Goal: Task Accomplishment & Management: Complete application form

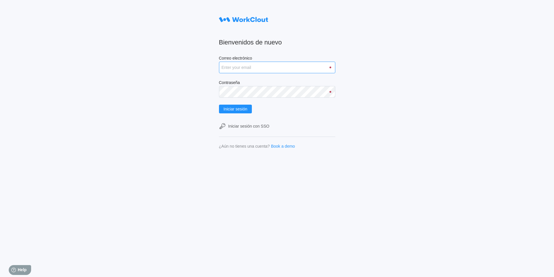
click at [242, 65] on input "Correo electrónico" at bounding box center [277, 68] width 116 height 12
type input "guillermo.altabas@mailinator.com"
click at [219, 105] on button "Iniciar sesión" at bounding box center [235, 109] width 33 height 9
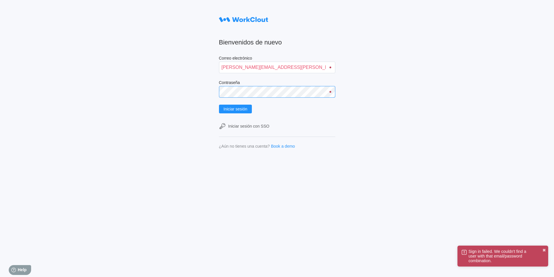
click at [190, 105] on div "Bienvenidos de nuevo Correo electrónico guillermo.altabas@mailinator.com Contra…" at bounding box center [277, 138] width 554 height 277
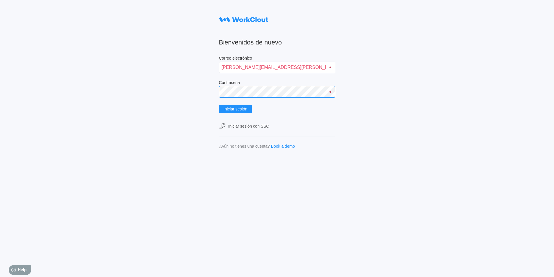
click at [219, 105] on button "Iniciar sesión" at bounding box center [235, 109] width 33 height 9
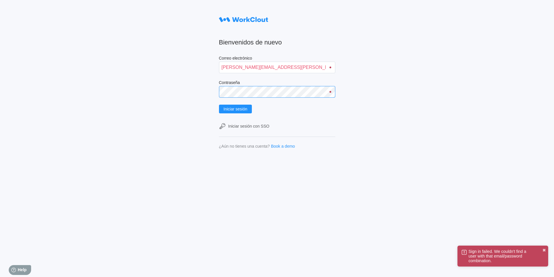
click at [194, 98] on div "Bienvenidos de nuevo Correo electrónico guillermo.altabas@mailinator.com Contra…" at bounding box center [277, 138] width 554 height 277
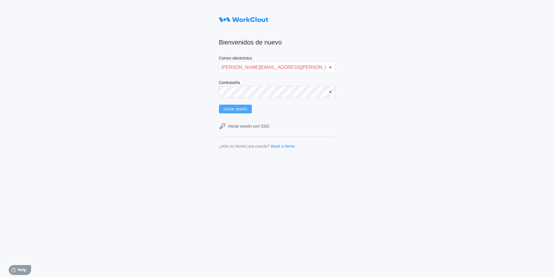
click at [245, 108] on span "Iniciar sesión" at bounding box center [236, 109] width 24 height 4
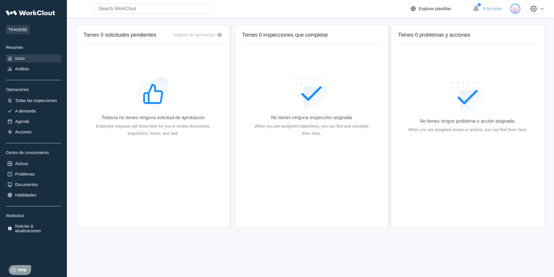
click at [520, 10] on img at bounding box center [515, 9] width 10 height 10
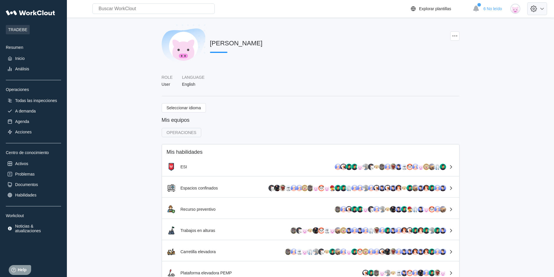
click at [538, 8] on icon at bounding box center [534, 9] width 10 height 10
click at [376, 73] on div "GUILLERMO ALTABAS" at bounding box center [311, 49] width 298 height 51
click at [29, 61] on div "Inicio" at bounding box center [33, 58] width 55 height 8
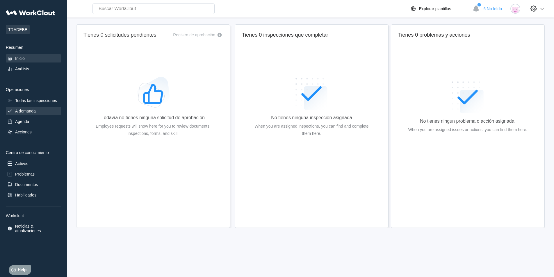
click at [29, 111] on div "A demanda" at bounding box center [25, 111] width 21 height 5
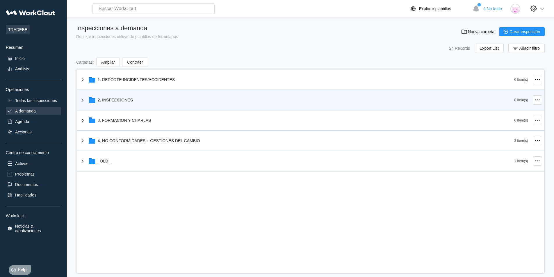
click at [113, 100] on div "2. INSPECCIONES" at bounding box center [115, 100] width 35 height 5
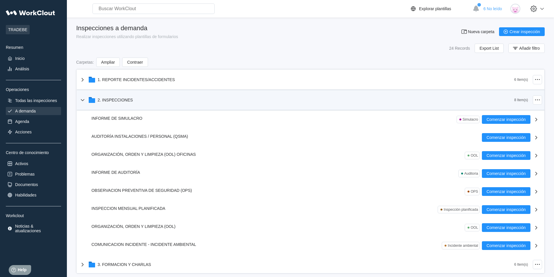
click at [113, 100] on div "2. INSPECCIONES" at bounding box center [115, 100] width 35 height 5
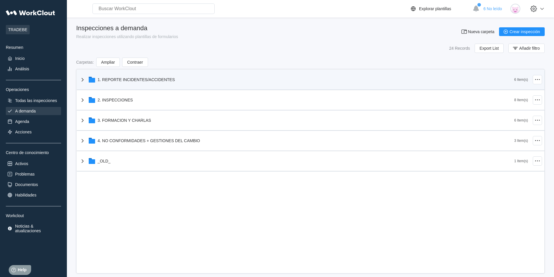
click at [116, 84] on div "1. REPORTE INCIDENTES/ACCIDENTES" at bounding box center [296, 79] width 435 height 15
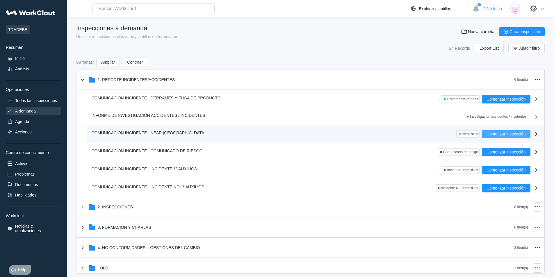
click at [492, 133] on span "Comenzar inspección" at bounding box center [505, 134] width 39 height 4
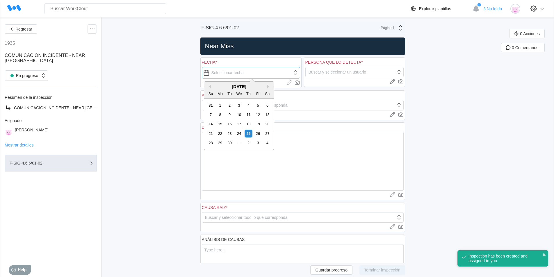
click at [256, 74] on input "text" at bounding box center [251, 73] width 98 height 12
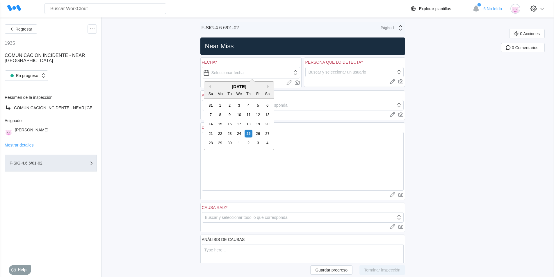
click at [231, 133] on div "23" at bounding box center [230, 134] width 8 height 8
type input "09/23/2025"
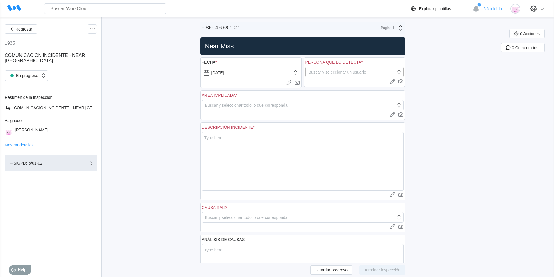
click at [318, 71] on div "Buscar y seleccionar un usuario" at bounding box center [337, 72] width 58 height 5
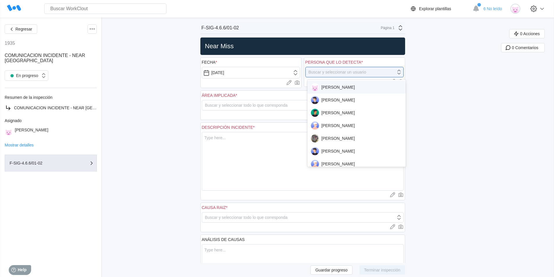
click at [330, 86] on div "[PERSON_NAME]" at bounding box center [356, 87] width 91 height 8
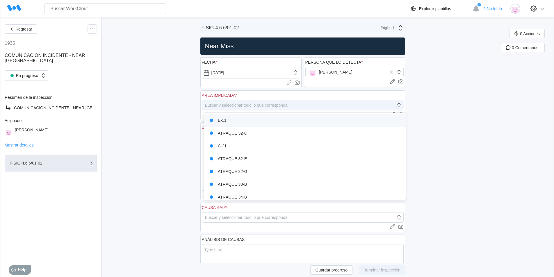
click at [236, 105] on div "Buscar y seleccionar todo lo que corresponda" at bounding box center [246, 105] width 83 height 5
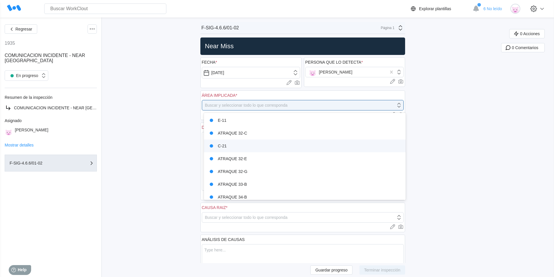
click at [229, 145] on div "C-21" at bounding box center [304, 146] width 195 height 8
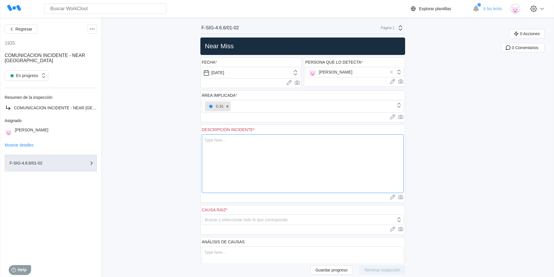
click at [229, 148] on textarea at bounding box center [303, 163] width 202 height 59
click at [226, 135] on textarea at bounding box center [303, 163] width 202 height 59
click at [227, 139] on textarea at bounding box center [303, 163] width 202 height 59
type textarea "E"
type textarea "x"
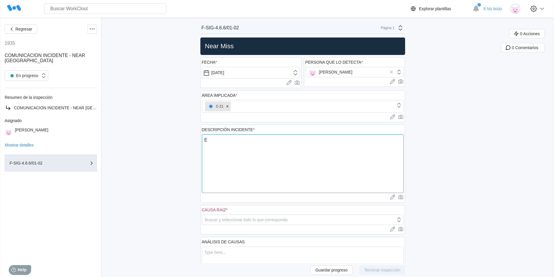
type textarea "En"
type textarea "x"
type textarea "En"
type textarea "x"
type textarea "En l"
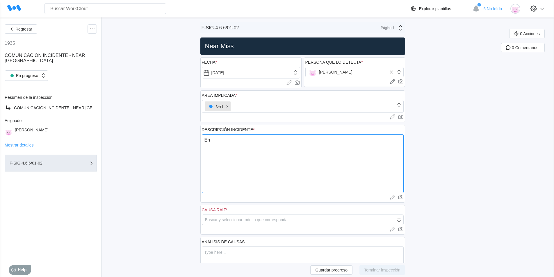
type textarea "x"
type textarea "En la"
type textarea "x"
type textarea "En la"
type textarea "x"
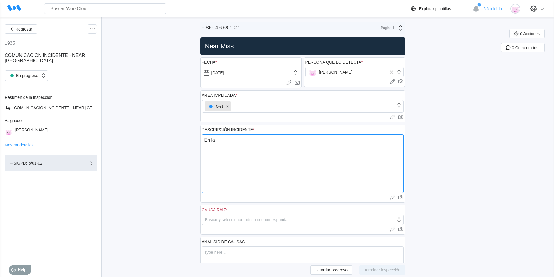
type textarea "En la a"
type textarea "x"
type textarea "En la as"
type textarea "x"
type textarea "En la asp"
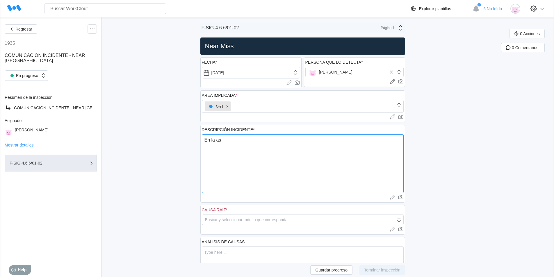
type textarea "x"
type textarea "En la aspo"
type textarea "x"
type textarea "En la asp"
type textarea "x"
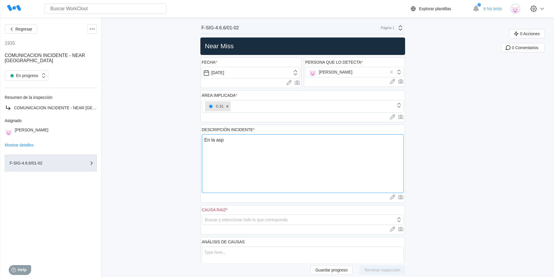
type textarea "En la aspi"
type textarea "x"
type textarea "En la aspir"
type textarea "x"
type textarea "En la aspira"
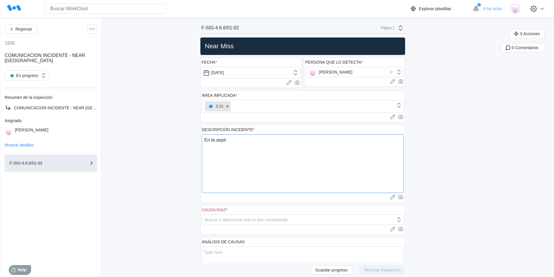
type textarea "x"
type textarea "En la aspirac"
type textarea "x"
type textarea "En la aspiraci"
type textarea "x"
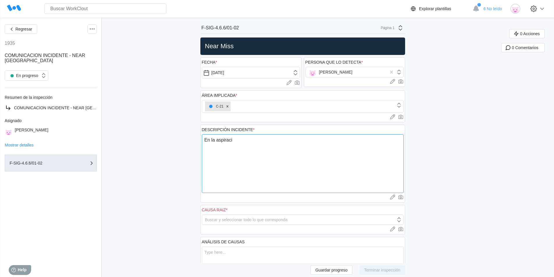
type textarea "En la aspiracio"
type textarea "x"
type textarea "En la aspiraciop"
type textarea "x"
type textarea "En la aspiracio"
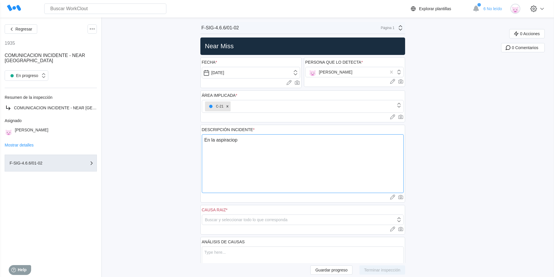
type textarea "x"
type textarea "En la aspiracion"
type textarea "x"
type textarea "En la aspiracion"
type textarea "x"
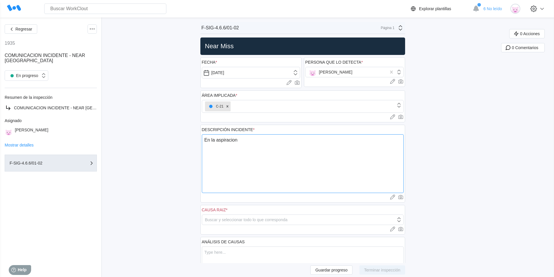
type textarea "En la aspiracion d"
type textarea "x"
type textarea "En la aspiracion de"
type textarea "x"
type textarea "En la aspiracion de"
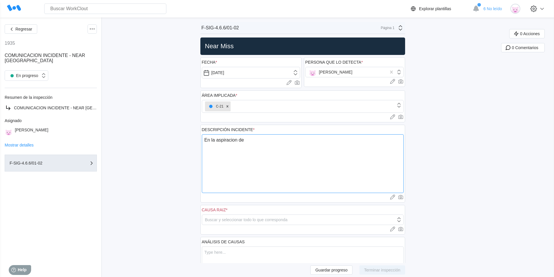
type textarea "x"
type textarea "En la aspiracion de l"
type textarea "x"
type textarea "En la aspiracion de la"
type textarea "x"
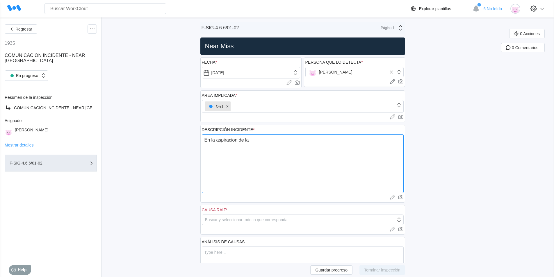
type textarea "En la aspiracion de la"
type textarea "x"
type textarea "En la aspiracion de la b"
type textarea "x"
type textarea "En la aspiracion de la bo"
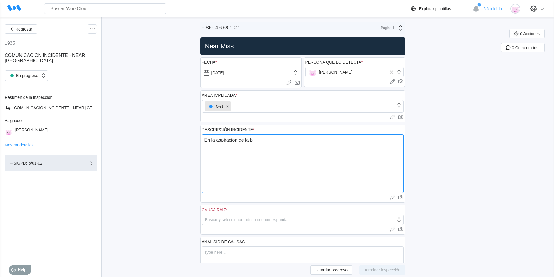
type textarea "x"
type textarea "En la aspiracion de la bom"
type textarea "x"
type textarea "En la aspiracion de la bomb"
type textarea "x"
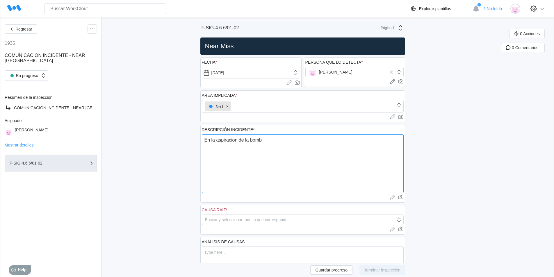
type textarea "En la aspiracion de la bomba"
type textarea "x"
type textarea "En la aspiracion de la bomba"
type textarea "x"
type textarea "En la aspiracion de la bomba 1"
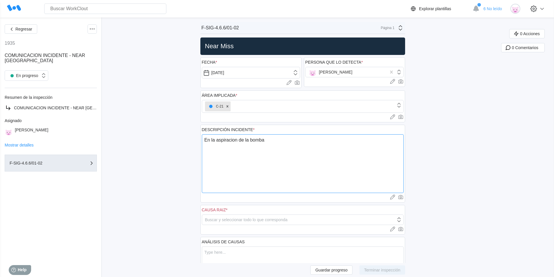
type textarea "x"
type textarea "En la aspiracion de la bomba 10"
type textarea "x"
type textarea "En la aspiracion de la bomba 102"
type textarea "x"
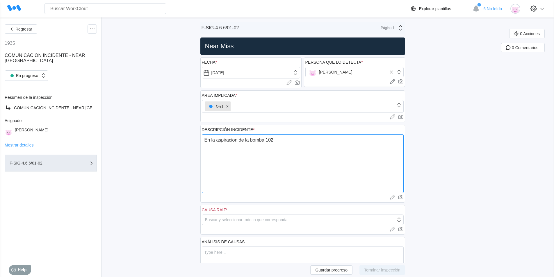
type textarea "En la aspiracion de la bomba 10"
type textarea "x"
type textarea "En la aspiracion de la bomba 103"
type textarea "x"
type textarea "En la aspiracion de la bomba 103"
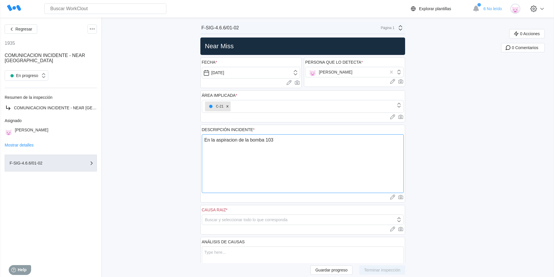
type textarea "x"
type textarea "En la aspiracion de la bomba 103 ("
type textarea "x"
type textarea "En la aspiracion de la bomba 103 (y"
type textarea "x"
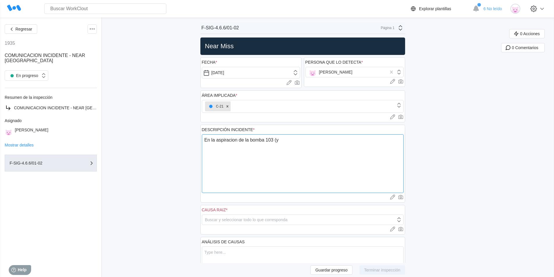
type textarea "En la aspiracion de la bomba 103 (ye"
type textarea "x"
type textarea "En la aspiracion de la bomba 103 (yet"
type textarea "x"
type textarea "En la aspiracion de la bomba 103 (yet)"
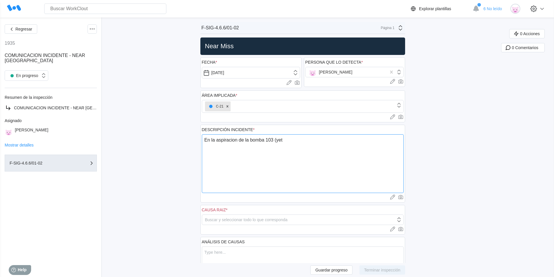
type textarea "x"
type textarea "En la aspiracion de la bomba 103 (yet"
type textarea "x"
type textarea "En la aspiracion de la bomba 103 (ye"
type textarea "x"
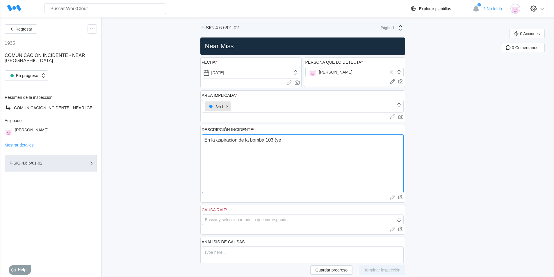
type textarea "En la aspiracion de la bomba 103 (y"
type textarea "x"
type textarea "En la aspiracion de la bomba 103 ("
type textarea "x"
type textarea "En la aspiracion de la bomba 103 (j"
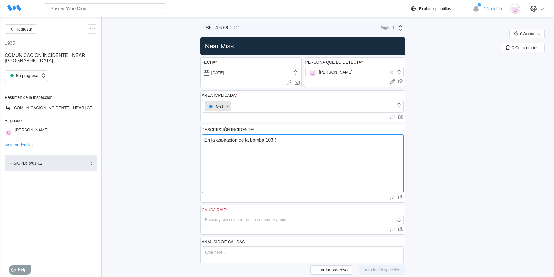
type textarea "x"
type textarea "En la aspiracion de la bomba 103 (je"
type textarea "x"
type textarea "En la aspiracion de la bomba 103 (jet"
type textarea "x"
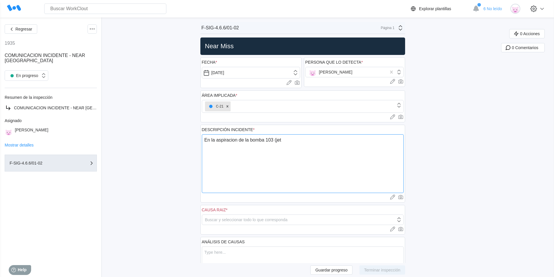
type textarea "En la aspiracion de la bomba 103 (jet)"
type textarea "x"
type textarea "En la aspiracion de la bomba 103 (jet)"
type textarea "x"
type textarea "En la aspiracion de la bomba 103 (jet) j"
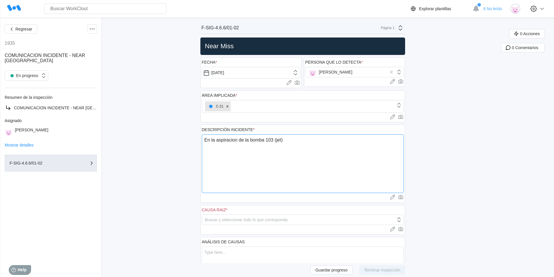
type textarea "x"
type textarea "En la aspiracion de la bomba 103 (jet) ju"
type textarea "x"
type textarea "En la aspiracion de la bomba 103 (jet) jus"
type textarea "x"
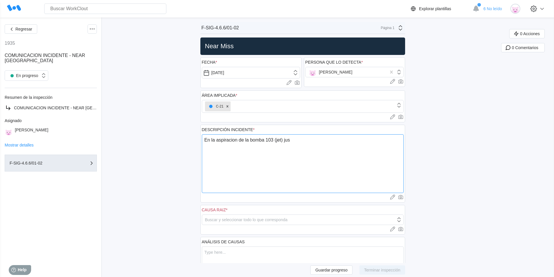
type textarea "En la aspiracion de la bomba 103 (jet) just"
type textarea "x"
type textarea "En la aspiracion de la bomba 103 (jet) justo"
type textarea "x"
type textarea "En la aspiracion de la bomba 103 (jet) justo"
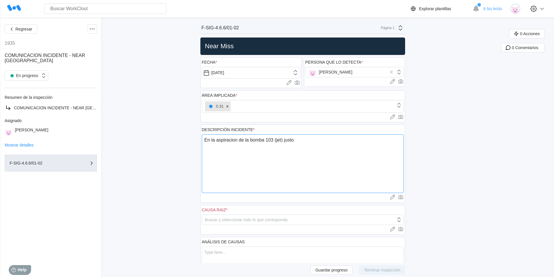
type textarea "x"
type textarea "En la aspiracion de la bomba 103 (jet) justo d"
type textarea "x"
type textarea "En la aspiracion de la bomba 103 (jet) justo de"
type textarea "x"
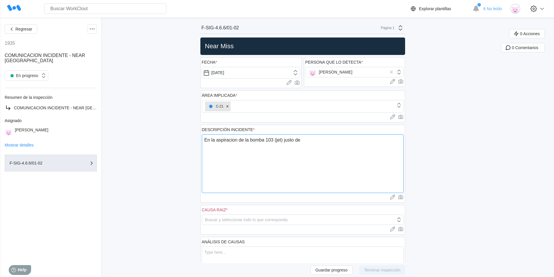
type textarea "En la aspiracion de la bomba 103 (jet) justo deb"
type textarea "x"
type textarea "En la aspiracion de la bomba 103 (jet) justo deba"
type textarea "x"
type textarea "En la aspiracion de la bomba 103 (jet) justo debaj"
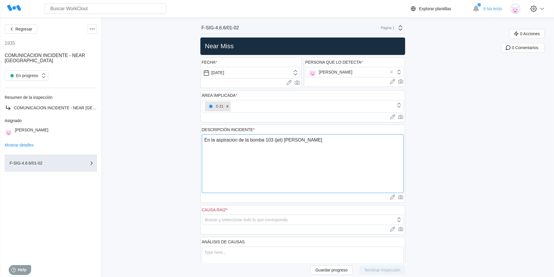
type textarea "x"
type textarea "En la aspiracion de la bomba 103 (jet) justo debajo"
type textarea "x"
type textarea "En la aspiracion de la bomba 103 (jet) justo debajo"
type textarea "x"
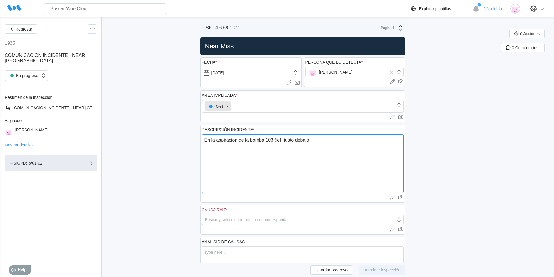
type textarea "En la aspiracion de la bomba 103 (jet) justo debajo h"
type textarea "x"
type textarea "En la aspiracion de la bomba 103 (jet) justo debajo ha"
type textarea "x"
type textarea "En la aspiracion de la bomba 103 (jet) justo debajo hay"
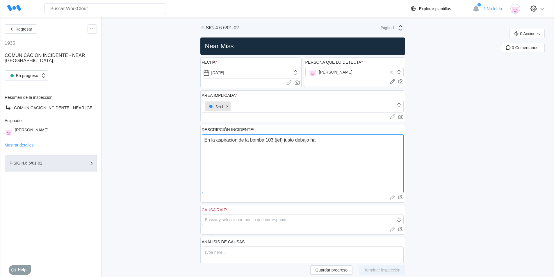
type textarea "x"
type textarea "En la aspiracion de la bomba 103 (jet) justo debajo hay"
type textarea "x"
type textarea "En la aspiracion de la bomba 103 (jet) justo debajo hay u"
type textarea "x"
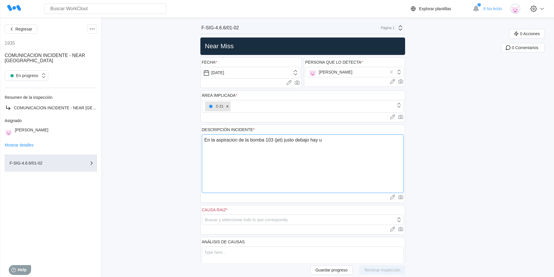
type textarea "En la aspiracion de la bomba 103 (jet) justo debajo hay un"
type textarea "x"
type textarea "En la aspiracion de la bomba 103 (jet) justo debajo hay una"
type textarea "x"
type textarea "En la aspiracion de la bomba 103 (jet) justo debajo hay una"
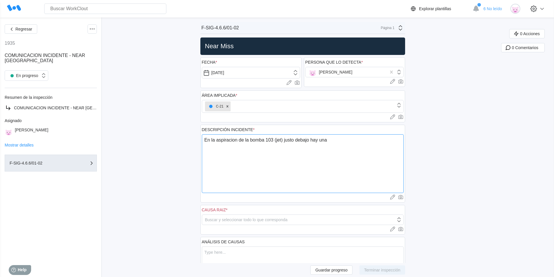
type textarea "x"
type textarea "En la aspiracion de la bomba 103 (jet) justo debajo hay una v"
type textarea "x"
type textarea "En la aspiracion de la bomba 103 (jet) justo debajo hay una va"
type textarea "x"
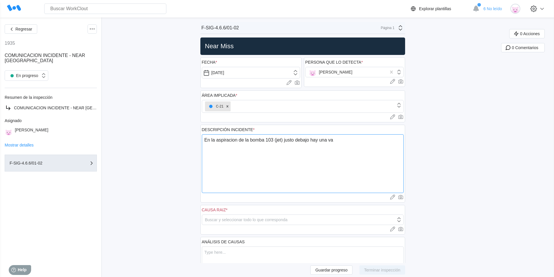
type textarea "En la aspiracion de la bomba 103 (jet) justo debajo hay una val"
type textarea "x"
type textarea "En la aspiracion de la bomba 103 (jet) justo debajo hay una valv"
type textarea "x"
type textarea "En la aspiracion de la bomba 103 (jet) justo debajo hay una valvu"
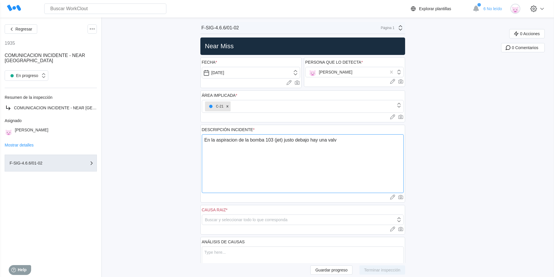
type textarea "x"
type textarea "En la aspiracion de la bomba 103 (jet) justo debajo hay una valvul"
type textarea "x"
type textarea "En la aspiracion de la bomba 103 (jet) justo debajo hay una valvula"
type textarea "x"
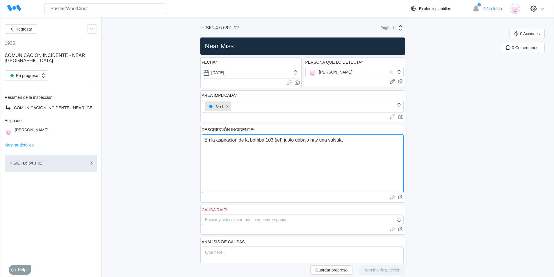
type textarea "En la aspiracion de la bomba 103 (jet) justo debajo hay una valvula"
type textarea "x"
type textarea "En la aspiracion de la bomba 103 (jet) justo debajo hay una valvula d"
type textarea "x"
type textarea "En la aspiracion de la bomba 103 (jet) justo debajo hay una valvula"
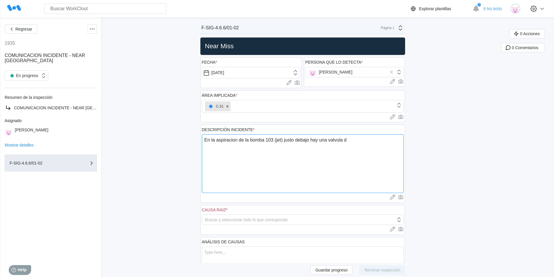
type textarea "x"
type textarea "En la aspiracion de la bomba 103 (jet) justo debajo hay una valvul"
type textarea "x"
type textarea "En la aspiracion de la bomba 103 (jet) justo debajo hay una valvu"
type textarea "x"
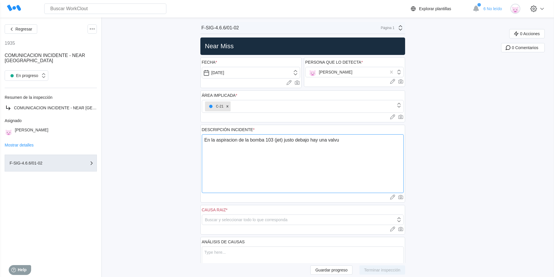
type textarea "En la aspiracion de la bomba 103 (jet) justo debajo hay una valv"
type textarea "x"
type textarea "En la aspiracion de la bomba 103 (jet) justo debajo hay una val"
type textarea "x"
type textarea "En la aspiracion de la bomba 103 (jet) justo debajo hay una va"
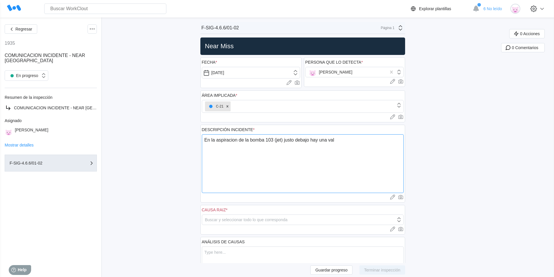
type textarea "x"
type textarea "En la aspiracion de la bomba 103 (jet) justo debajo hay una v"
type textarea "x"
type textarea "En la aspiracion de la bomba 103 (jet) justo debajo hay una"
type textarea "x"
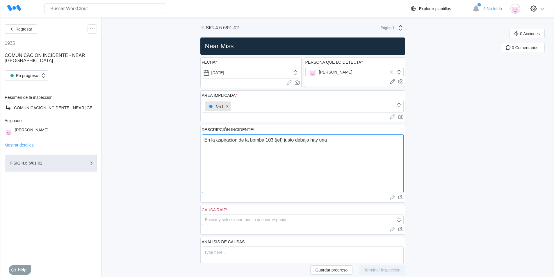
type textarea "En la aspiracion de la bomba 103 (jet) justo debajo hay una"
type textarea "x"
type textarea "En la aspiracion de la bomba 103 (jet) justo debajo hay un"
type textarea "x"
type textarea "En la aspiracion de la bomba 103 (jet) justo debajo hay u"
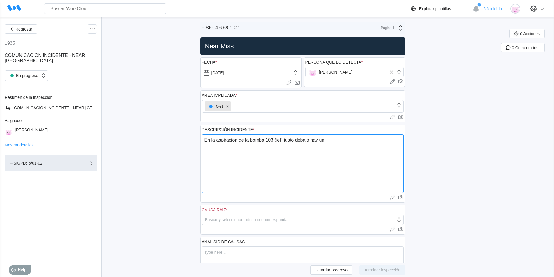
type textarea "x"
type textarea "En la aspiracion de la bomba 103 (jet) justo debajo hay un"
type textarea "x"
type textarea "En la aspiracion de la bomba 103 (jet) justo debajo hay un"
type textarea "x"
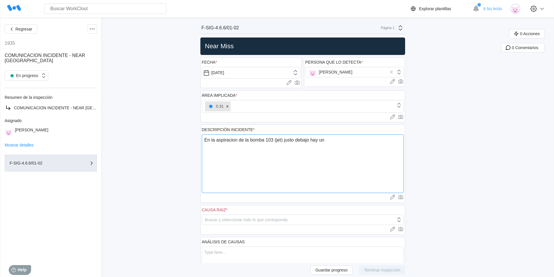
type textarea "En la aspiracion de la bomba 103 (jet) justo debajo hay un p"
type textarea "x"
type textarea "En la aspiracion de la bomba 103 (jet) justo debajo hay un pi"
type textarea "x"
type textarea "En la aspiracion de la bomba 103 (jet) justo debajo hay un pij"
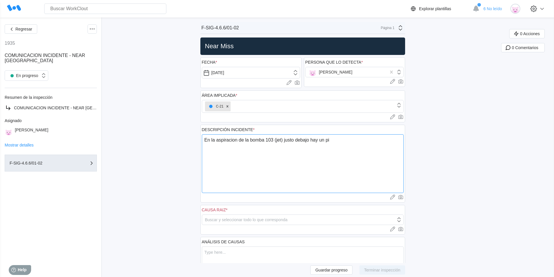
type textarea "x"
type textarea "En la aspiracion de la bomba 103 (jet) justo debajo hay un pija"
drag, startPoint x: 276, startPoint y: 146, endPoint x: 229, endPoint y: 148, distance: 47.1
click at [229, 148] on textarea "En la aspiracion de la bomba 103 (jet) justo debajo hay un picaje con valvula d…" at bounding box center [303, 163] width 202 height 59
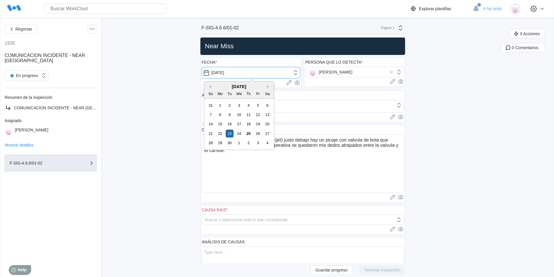
click at [223, 75] on input "09/23/2025" at bounding box center [251, 73] width 98 height 12
click at [210, 86] on button "Previous Month" at bounding box center [209, 87] width 4 height 4
click at [258, 106] on div "1" at bounding box center [258, 105] width 8 height 8
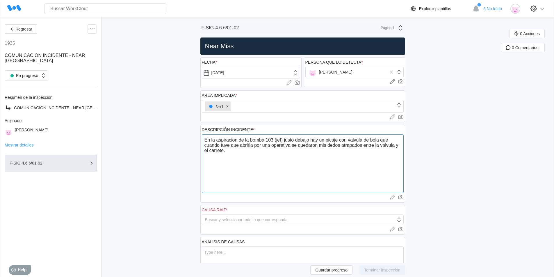
click at [233, 141] on textarea "En la aspiracion de la bomba 103 (jet) justo debajo hay un picaje con valvula d…" at bounding box center [303, 163] width 202 height 59
drag, startPoint x: 331, startPoint y: 140, endPoint x: 317, endPoint y: 158, distance: 23.0
click at [317, 158] on textarea "En la aspiración de la bomba 103 (jet) justo debajo hay un picaje con valvula d…" at bounding box center [303, 163] width 202 height 59
click at [252, 156] on textarea "En la aspiración de la bomba 103 (jet) justo debajo hay un picaje con válvula d…" at bounding box center [303, 163] width 202 height 59
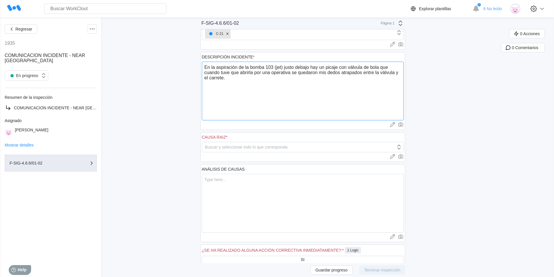
scroll to position [87, 0]
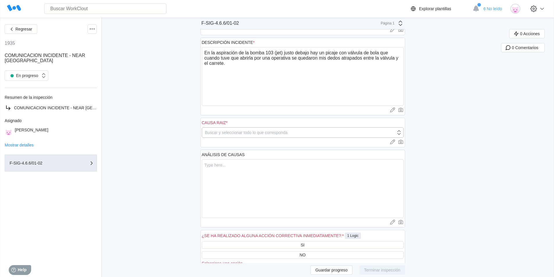
click at [247, 133] on div "Buscar y seleccionar todo lo que corresponda" at bounding box center [246, 132] width 83 height 5
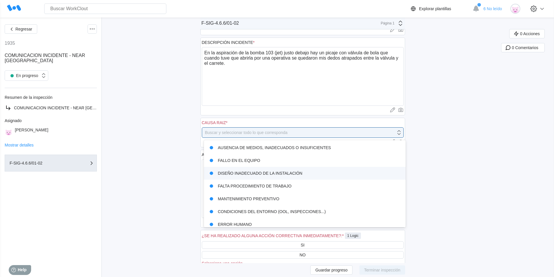
click at [242, 175] on div "DISEÑO INADECUADO DE LA INSTALACIÓN" at bounding box center [304, 173] width 195 height 8
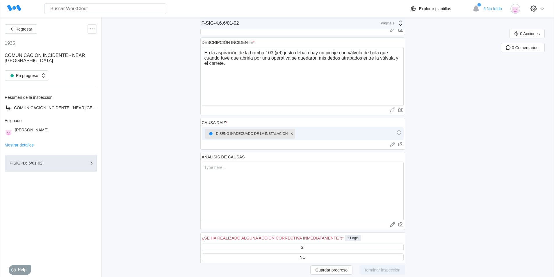
click at [402, 133] on icon at bounding box center [399, 132] width 6 height 6
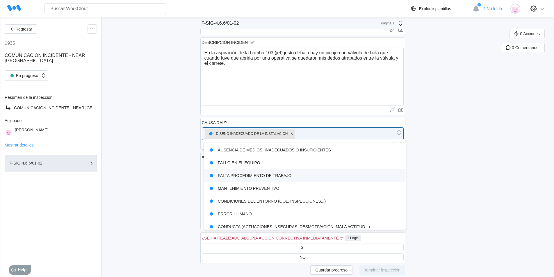
click at [293, 178] on div "FALTA PROCEDIMIENTO DE TRABAJO" at bounding box center [304, 176] width 195 height 8
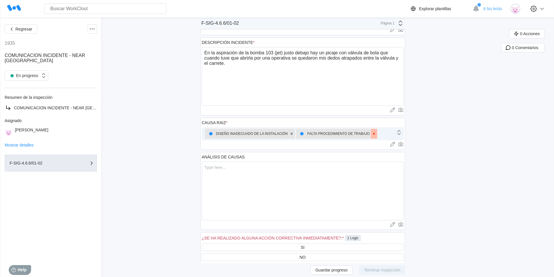
click at [375, 134] on icon at bounding box center [374, 134] width 2 height 2
click at [399, 136] on div at bounding box center [400, 132] width 8 height 11
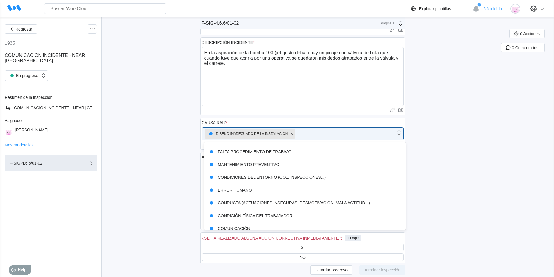
scroll to position [0, 0]
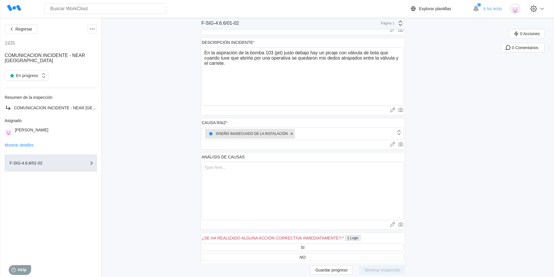
click at [427, 153] on div "Regresar 1935 COMUNICACION INCIDENTE - NEAR MISS En progreso Resumen de la insp…" at bounding box center [277, 190] width 554 height 520
click at [249, 174] on textarea at bounding box center [303, 191] width 202 height 59
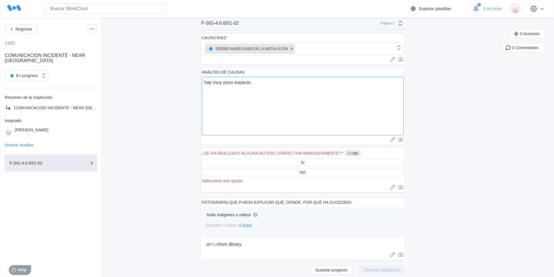
scroll to position [174, 0]
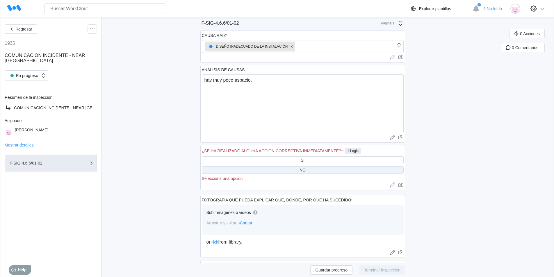
click at [306, 170] on div "NO" at bounding box center [302, 170] width 6 height 5
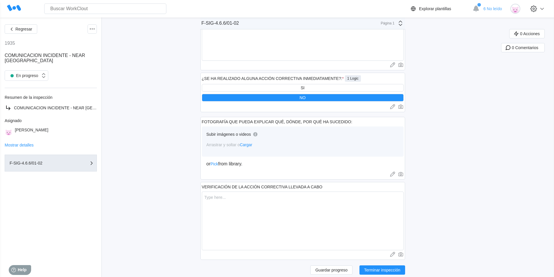
scroll to position [254, 0]
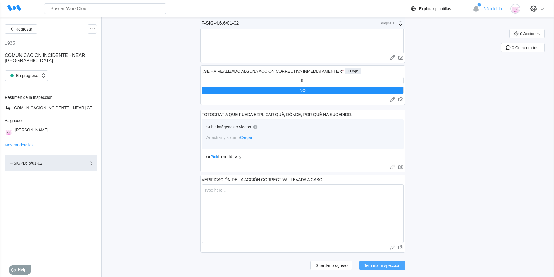
click at [389, 268] on button "Terminar inspección" at bounding box center [382, 265] width 46 height 9
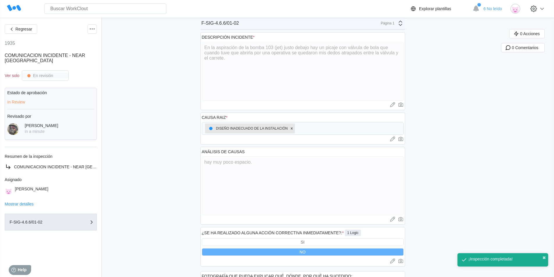
scroll to position [0, 0]
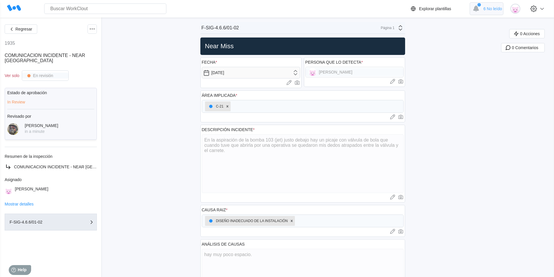
click at [496, 7] on span "6 No leído" at bounding box center [492, 8] width 19 height 5
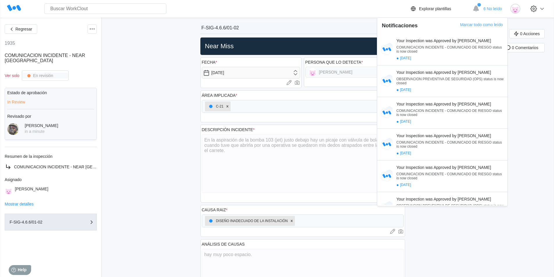
click at [529, 117] on div "0 Acciones 0 Comentarios" at bounding box center [527, 273] width 53 height 488
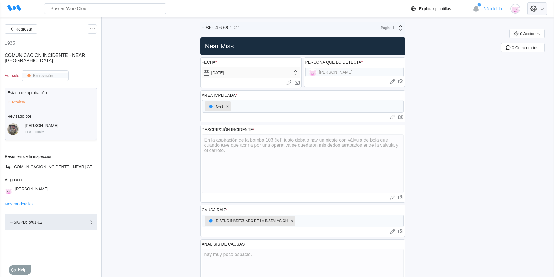
click at [544, 8] on icon at bounding box center [541, 8] width 7 height 7
click at [485, 60] on div "Cerrar sesión" at bounding box center [489, 62] width 24 height 5
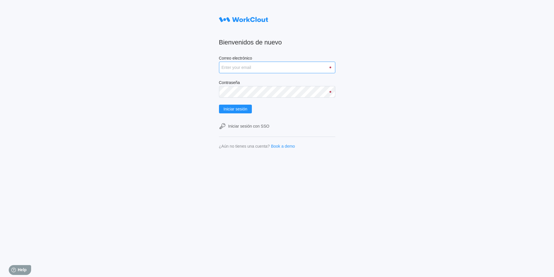
click at [260, 66] on input "Correo electrónico" at bounding box center [277, 68] width 116 height 12
type input "adrian.mondejar@"
drag, startPoint x: 272, startPoint y: 70, endPoint x: 149, endPoint y: 97, distance: 125.9
click at [149, 97] on div "Bienvenidos de nuevo Correo electrónico adrian.mondejar@ Contraseña Iniciar ses…" at bounding box center [277, 138] width 554 height 277
click at [329, 68] on input "Correo electrónico" at bounding box center [277, 68] width 116 height 12
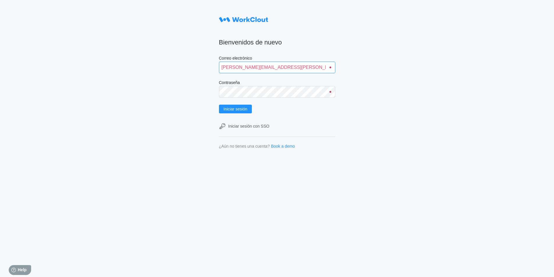
drag, startPoint x: 234, startPoint y: 66, endPoint x: 215, endPoint y: 66, distance: 19.5
click at [215, 66] on div "Bienvenidos de nuevo Correo electrónico david.vargas@mailinator.com Contraseña …" at bounding box center [277, 138] width 554 height 277
click at [251, 68] on input "adrian.vargas@mailinator.com" at bounding box center [277, 68] width 116 height 12
type input "adrian.mondejar@mailinator.com"
click at [219, 105] on button "Iniciar sesión" at bounding box center [235, 109] width 33 height 9
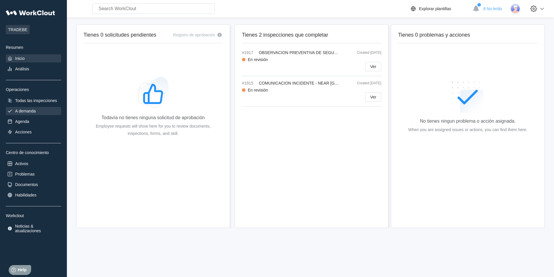
click at [30, 112] on div "A demanda" at bounding box center [25, 111] width 21 height 5
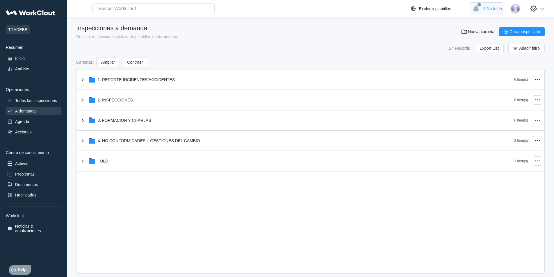
click at [489, 6] on div "8 No leído" at bounding box center [487, 8] width 34 height 13
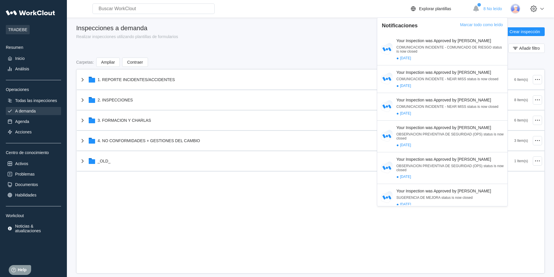
click at [319, 39] on div "Inspecciones a demanda Realizar inspecciones utilizando plantillas de formulari…" at bounding box center [310, 38] width 468 height 28
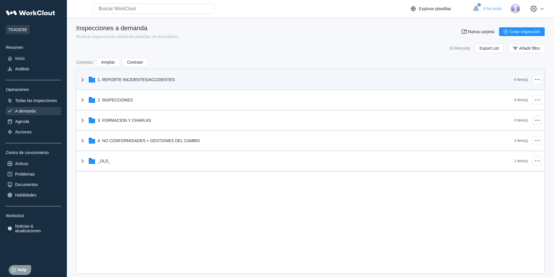
click at [156, 78] on div "1. REPORTE INCIDENTES/ACCIDENTES" at bounding box center [136, 79] width 77 height 5
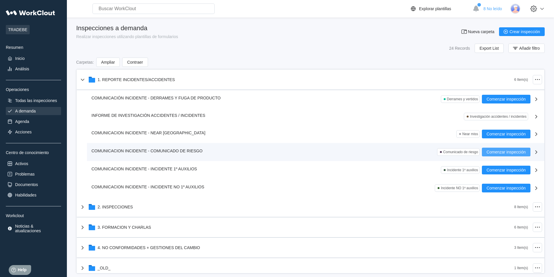
click at [504, 151] on span "Comenzar inspección" at bounding box center [505, 152] width 39 height 4
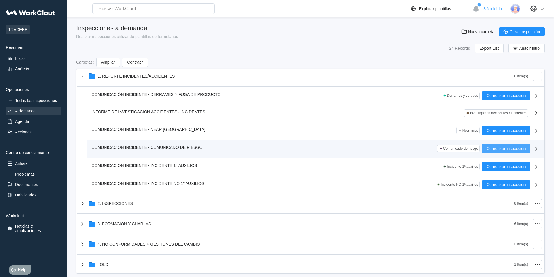
scroll to position [5, 0]
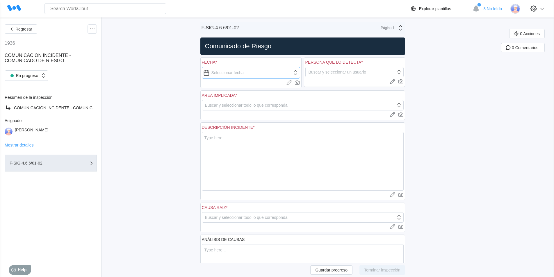
click at [252, 74] on input "text" at bounding box center [251, 73] width 98 height 12
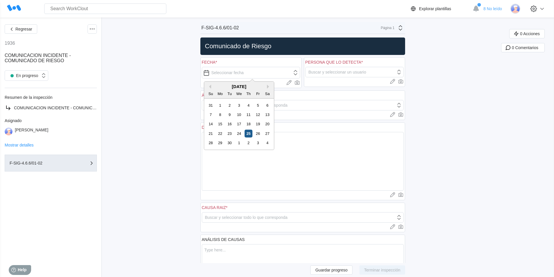
click at [247, 132] on div "25" at bounding box center [249, 134] width 8 height 8
type input "[DATE]"
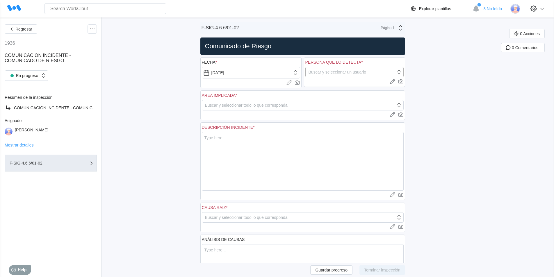
click at [351, 72] on div "Buscar y seleccionar un usuario" at bounding box center [337, 72] width 58 height 5
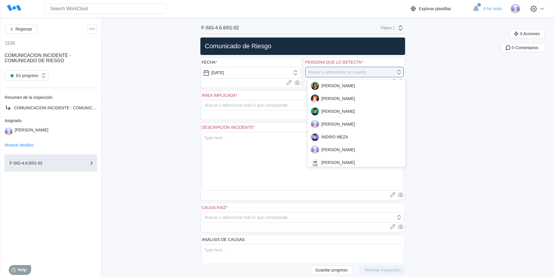
scroll to position [349, 0]
click at [342, 133] on div "[PERSON_NAME]" at bounding box center [356, 136] width 91 height 8
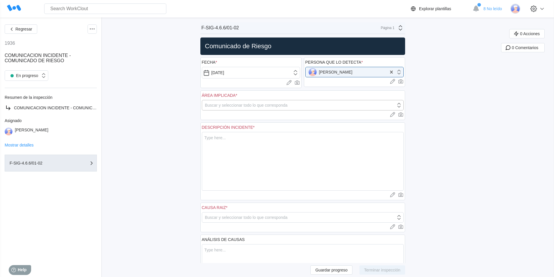
click at [298, 104] on div "Buscar y seleccionar todo lo que corresponda" at bounding box center [299, 105] width 194 height 8
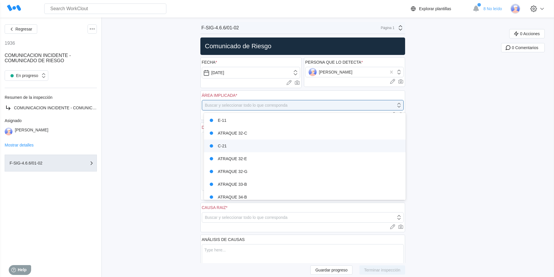
click at [258, 144] on div "C-21" at bounding box center [304, 146] width 195 height 8
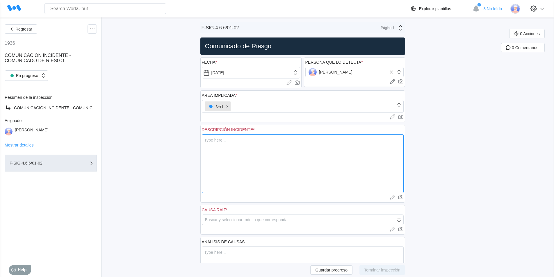
click at [258, 144] on textarea at bounding box center [303, 163] width 202 height 59
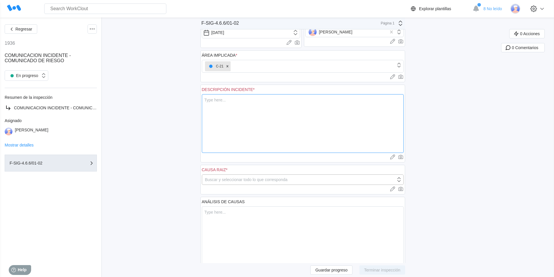
scroll to position [0, 0]
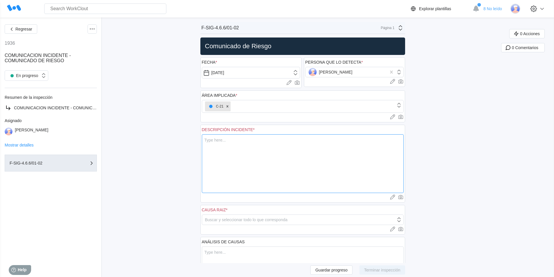
type textarea "e"
type textarea "x"
type textarea "en"
type textarea "x"
type textarea "en"
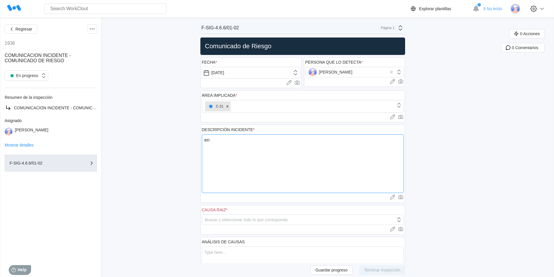
type textarea "x"
type textarea "en l"
type textarea "x"
type textarea "en la"
type textarea "x"
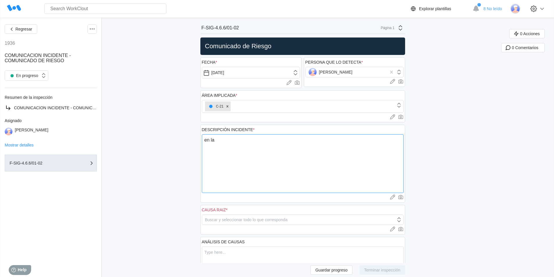
type textarea "en la"
type textarea "x"
type textarea "en la t"
type textarea "x"
type textarea "en la to"
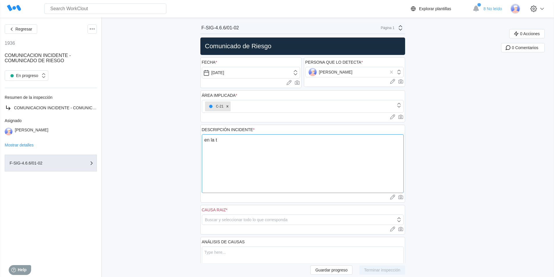
type textarea "x"
type textarea "en la top"
type textarea "x"
type textarea "en la tope"
type textarea "x"
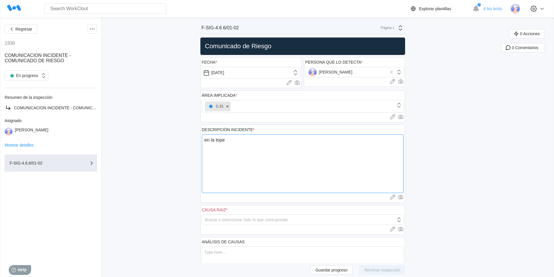
type textarea "en la toper"
type textarea "x"
type textarea "en la topera"
type textarea "x"
type textarea "en la topera"
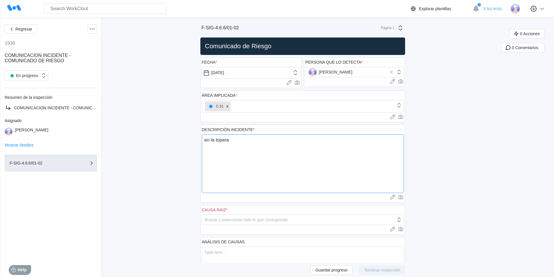
type textarea "x"
type textarea "en la topera n"
type textarea "x"
type textarea "en la topera nu"
type textarea "x"
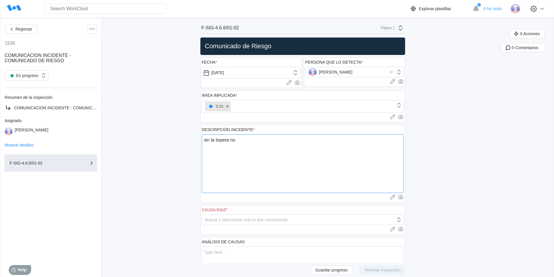
type textarea "en la topera nue"
type textarea "x"
type textarea "en la topera nuev"
type textarea "x"
type textarea "en la topera nueva"
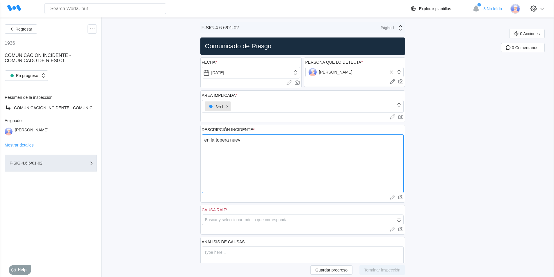
type textarea "x"
type textarea "en la topera nueva"
type textarea "x"
type textarea "en la topera nueva q"
type textarea "x"
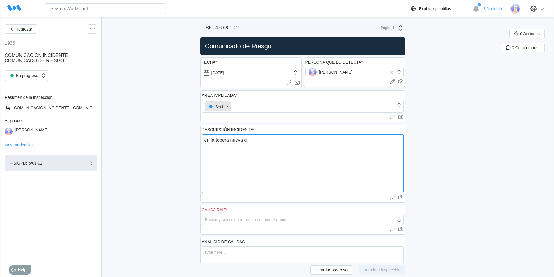
type textarea "en la topera nueva qu"
type textarea "x"
type textarea "en la topera nueva que"
type textarea "x"
type textarea "en la topera nueva que"
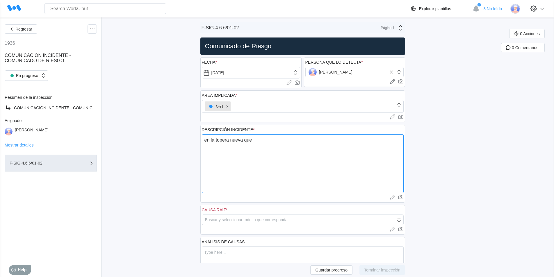
type textarea "x"
type textarea "en la topera nueva que h"
type textarea "x"
type textarea "en la topera nueva que ha"
type textarea "x"
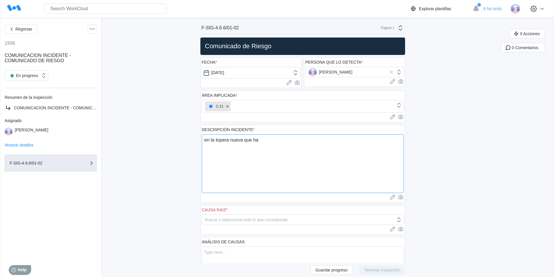
type textarea "en la topera nueva que han"
type textarea "x"
type textarea "en la topera nueva que han"
type textarea "x"
type textarea "en la topera nueva que han h"
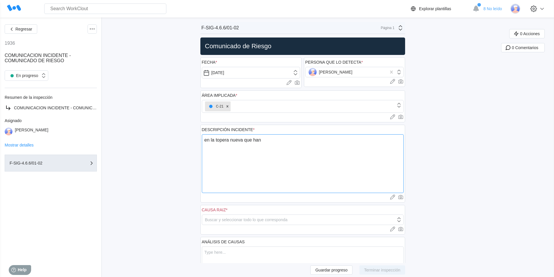
type textarea "x"
type textarea "en la topera nueva que han he"
type textarea "x"
type textarea "en la topera nueva que han hec"
type textarea "x"
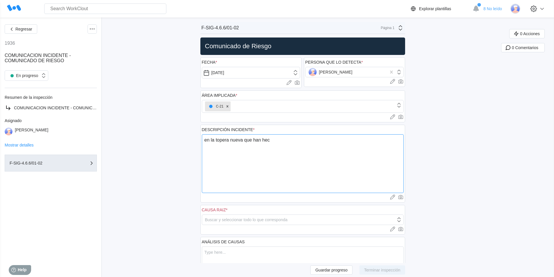
type textarea "en la topera nueva que han hech"
type textarea "x"
type textarea "en la topera nueva que han hechi"
type textarea "x"
type textarea "en la topera nueva que han hechi"
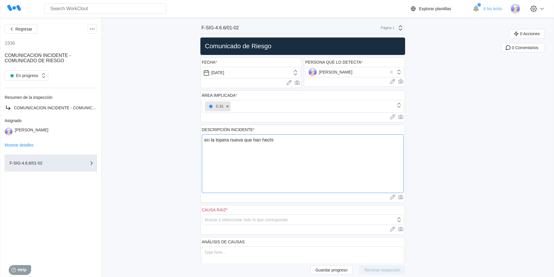
type textarea "x"
type textarea "en la topera nueva que han hechi"
type textarea "x"
type textarea "en la topera nueva que han hech"
type textarea "x"
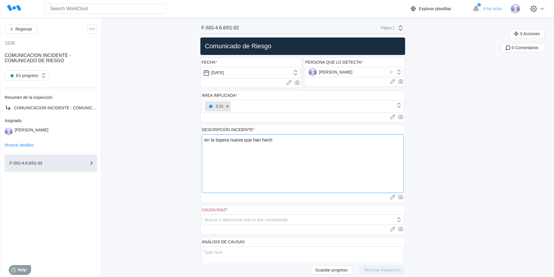
type textarea "en la topera nueva que han hecho"
type textarea "x"
type textarea "en la topera nueva que han hecho"
type textarea "x"
type textarea "en la topera nueva que han hecho d"
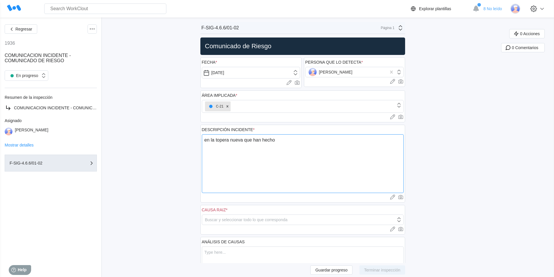
type textarea "x"
type textarea "en la topera nueva que han hecho de"
type textarea "x"
type textarea "en la topera nueva que han hecho de"
type textarea "x"
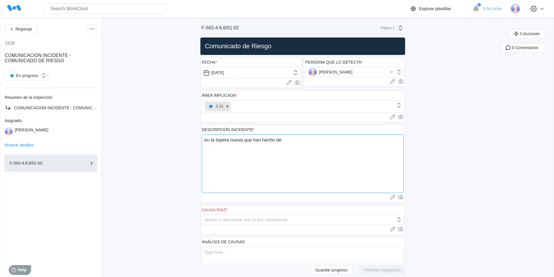
type textarea "en la topera nueva que han hecho de l"
type textarea "x"
type textarea "en la topera nueva que han hecho de la"
type textarea "x"
type textarea "en la topera nueva que han hecho de la"
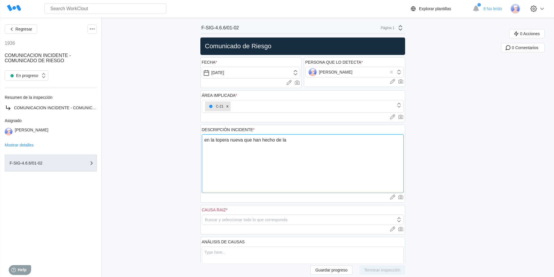
type textarea "x"
type textarea "en la topera nueva que han hecho de la l"
type textarea "x"
type textarea "en la topera nueva que han hecho de la li"
type textarea "x"
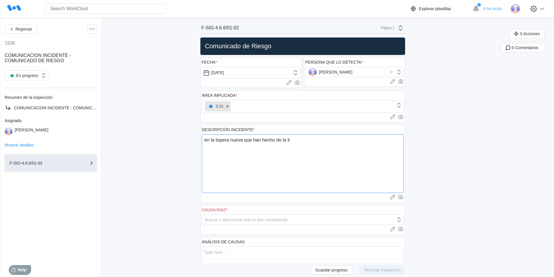
type textarea "en la topera nueva que han hecho de la lin"
type textarea "x"
type textarea "en la topera nueva que han hecho de la line"
type textarea "x"
type textarea "en la topera nueva que han hecho de la linea"
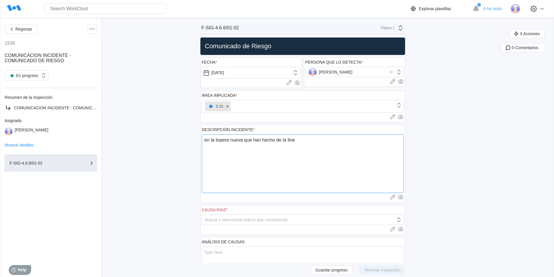
type textarea "x"
type textarea "en la topera nueva que han hecho de la linea"
type textarea "x"
type textarea "en la topera nueva que han hecho de la linea 0"
type textarea "x"
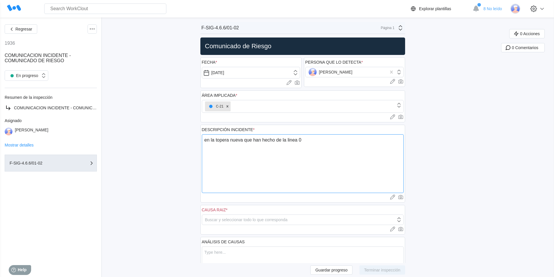
type textarea "en la topera nueva que han hecho de la linea 00"
type textarea "x"
type textarea "en la topera nueva que han hecho de la linea 003"
type textarea "x"
type textarea "en la topera nueva que han hecho de la linea 0032"
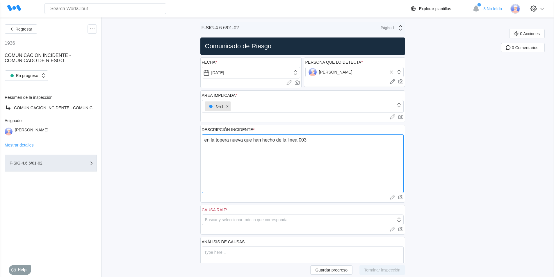
type textarea "x"
type textarea "en la topera nueva que han hecho de la linea 0032"
type textarea "x"
type textarea "en la topera nueva que han hecho de la linea 0032 e"
type textarea "x"
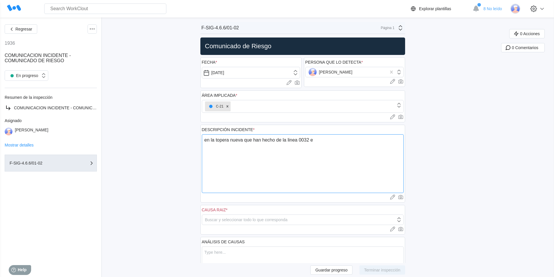
type textarea "en la topera nueva que han hecho de la linea 0032 en"
type textarea "x"
type textarea "en la topera nueva que han hecho de la linea 0032 en"
type textarea "x"
type textarea "en la topera nueva que han hecho de la linea 0032 en s"
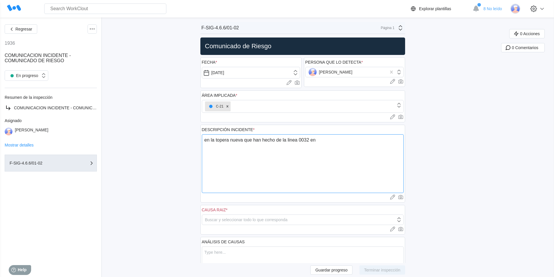
type textarea "x"
type textarea "en la topera nueva que han hecho de la linea 0032 en sa"
type textarea "x"
type textarea "en la topera nueva que han hecho de la linea 0032 en sal"
type textarea "x"
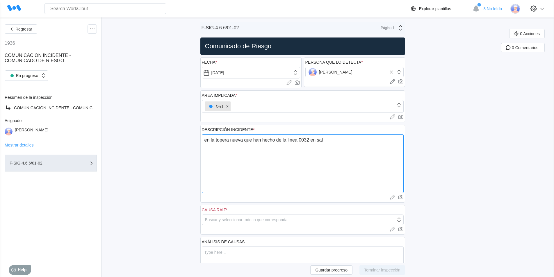
type textarea "en la topera nueva que han hecho de la linea 0032 en sala"
type textarea "x"
type textarea "en la topera nueva que han hecho de la linea 0032 en sala"
type textarea "x"
type textarea "en la topera nueva que han hecho de la linea 0032 en sala d"
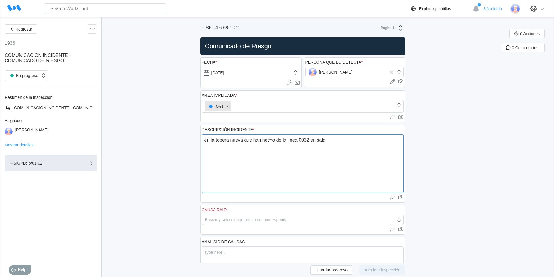
type textarea "x"
type textarea "en la topera nueva que han hecho de la linea 0032 en sala de"
type textarea "x"
type textarea "en la topera nueva que han hecho de la linea 0032 en sala de"
type textarea "x"
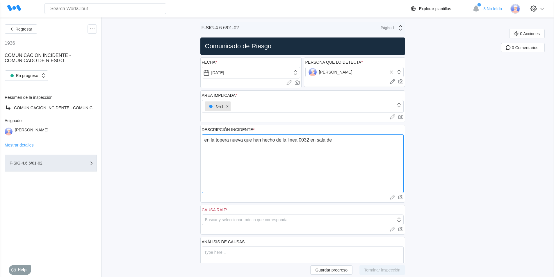
type textarea "en la topera nueva que han hecho de la linea 0032 en sala de b"
type textarea "x"
type textarea "en la topera nueva que han hecho de la linea 0032 en sala de bo"
type textarea "x"
type textarea "en la topera nueva que han hecho de la linea 0032 en sala de bok"
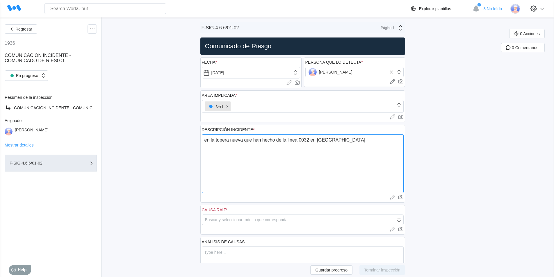
type textarea "x"
type textarea "en la topera nueva que han hecho de la linea 0032 en sala de bo"
type textarea "x"
type textarea "en la topera nueva que han hecho de la linea 0032 en sala de bom"
type textarea "x"
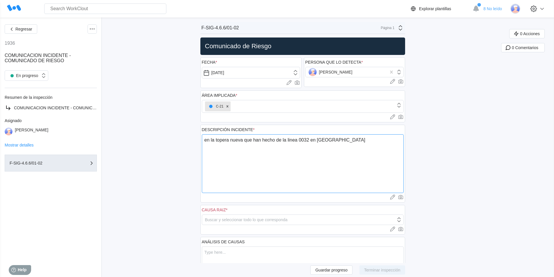
type textarea "en la topera nueva que han hecho de la linea 0032 en sala de bomb"
type textarea "x"
type textarea "en la topera nueva que han hecho de la linea 0032 en sala de bomba"
type textarea "x"
type textarea "en la topera nueva que han hecho de la linea 0032 en sala de bombas"
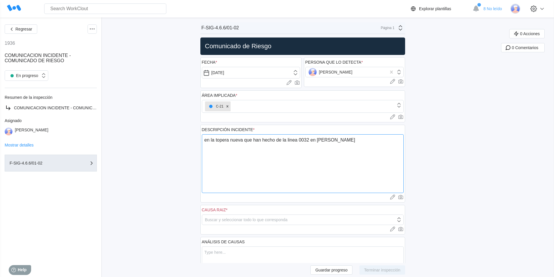
type textarea "x"
type textarea "en la topera nueva que han hecho de la linea 0032 en sala de bombas"
type textarea "x"
type textarea "en la topera nueva que han hecho de la linea 0032 en sala de bombas c"
type textarea "x"
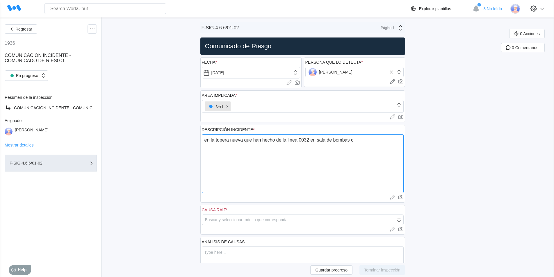
type textarea "en la topera nueva que han hecho de la linea 0032 en sala de bombas c2"
type textarea "x"
type textarea "en la topera nueva que han hecho de la linea 0032 en sala de bombas c21"
type textarea "x"
type textarea "en la topera nueva que han hecho de la linea 0032 en sala de bombas c21,"
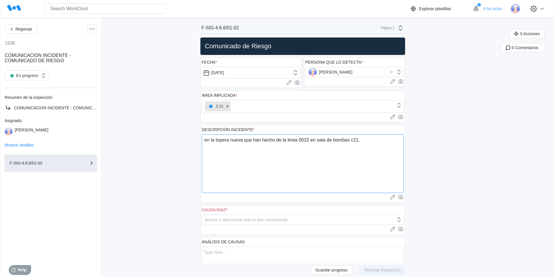
type textarea "x"
type textarea "en la topera nueva que han hecho de la linea 0032 en sala de bombas c21,"
type textarea "x"
type textarea "en la topera nueva que han hecho de la linea 0032 en sala de bombas c21, h"
type textarea "x"
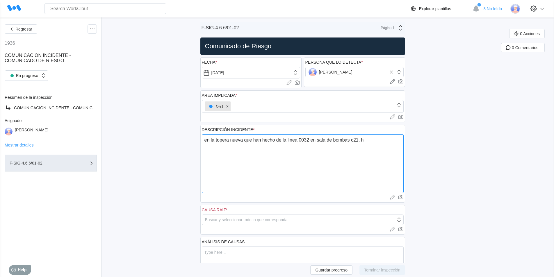
type textarea "en la topera nueva que han hecho de la linea 0032 en sala de bombas c21, ha"
type textarea "x"
type textarea "en la topera nueva que han hecho de la linea 0032 en sala de bombas c21, hay"
type textarea "x"
type textarea "en la topera nueva que han hecho de la linea 0032 en sala de bombas c21, hay"
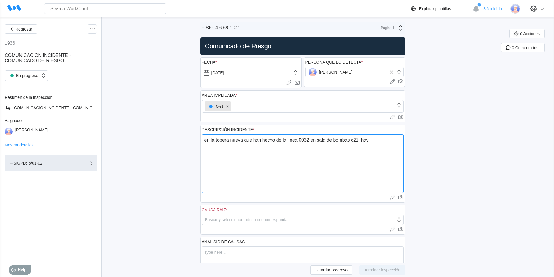
type textarea "x"
type textarea "en la topera nueva que han hecho de la linea 0032 en sala de bombas c21, hay u"
type textarea "x"
type textarea "en la topera nueva que han hecho de la linea 0032 en sala de bombas c21, hay un"
type textarea "x"
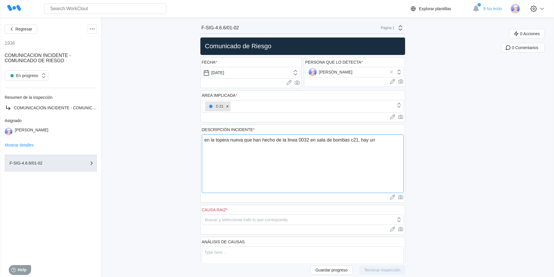
type textarea "en la topera nueva que han hecho de la linea 0032 en sala de bombas c21, hay una"
type textarea "x"
type textarea "en la topera nueva que han hecho de la linea 0032 en sala de bombas c21, hay una"
type textarea "x"
type textarea "en la topera nueva que han hecho de la linea 0032 en sala de bombas c21, hay un…"
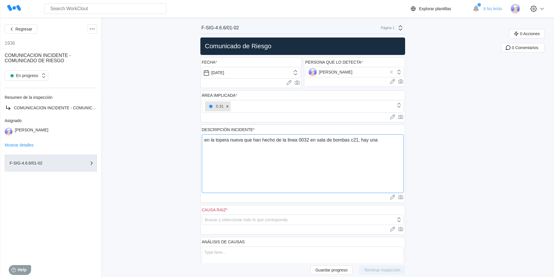
type textarea "x"
type textarea "en la topera nueva que han hecho de la linea 0032 en sala de bombas c21, hay un…"
type textarea "x"
type textarea "en la topera nueva que han hecho de la linea 0032 en sala de bombas c21, hay un…"
type textarea "x"
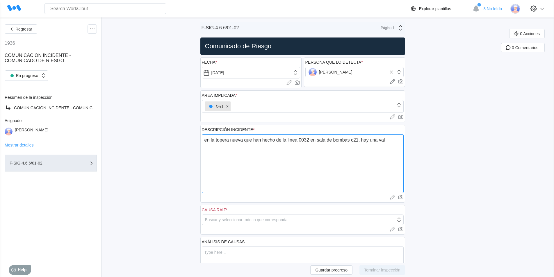
type textarea "en la topera nueva que han hecho de la linea 0032 en sala de bombas c21, hay un…"
type textarea "x"
type textarea "en la topera nueva que han hecho de la linea 0032 en sala de bombas c21, hay un…"
type textarea "x"
type textarea "en la topera nueva que han hecho de la linea 0032 en sala de bombas c21, hay un…"
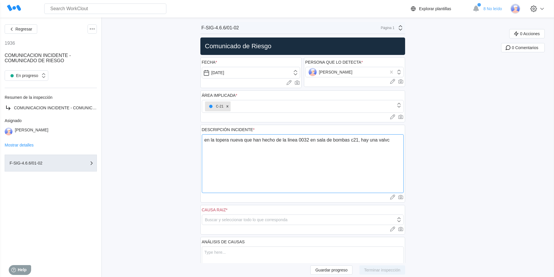
type textarea "x"
type textarea "en la topera nueva que han hecho de la linea 0032 en sala de bombas c21, hay un…"
type textarea "x"
type textarea "en la topera nueva que han hecho de la linea 0032 en sala de bombas c21, hay un…"
type textarea "x"
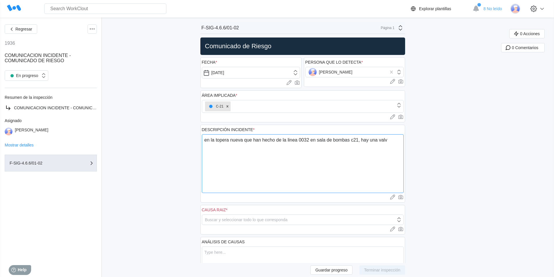
type textarea "en la topera nueva que han hecho de la linea 0032 en sala de bombas c21, hay un…"
type textarea "x"
type textarea "en la topera nueva que han hecho de la linea 0032 en sala de bombas c21, hay un…"
type textarea "x"
type textarea "en la topera nueva que han hecho de la linea 0032 en sala de bombas c21, hay un…"
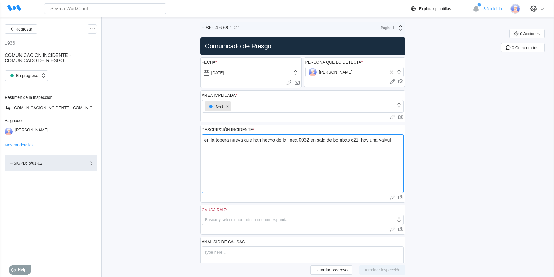
type textarea "x"
type textarea "en la topera nueva que han hecho de la linea 0032 en sala de bombas c21, hay un…"
type textarea "x"
type textarea "en la topera nueva que han hecho de la linea 0032 en sala de bombas c21, hay un…"
click at [290, 139] on textarea "en la topera nueva que han hecho de la linea 0032 en sala de bombas c21, hay un…" at bounding box center [303, 163] width 202 height 59
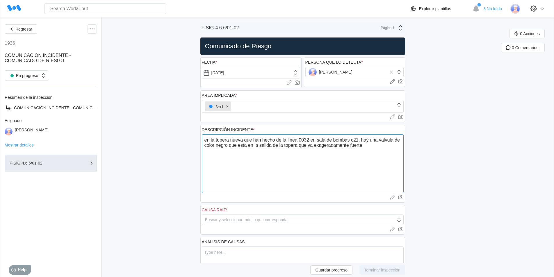
click at [293, 140] on textarea "en la topera nueva que han hecho de la linea 0032 en sala de bombas c21, hay un…" at bounding box center [303, 163] width 202 height 59
click at [383, 141] on textarea "en la topera nueva que han hecho de la linea 0032 en sala de bombas c21, hay un…" at bounding box center [303, 163] width 202 height 59
drag, startPoint x: 295, startPoint y: 140, endPoint x: 287, endPoint y: 159, distance: 21.0
click at [287, 159] on textarea "en la topera nueva que han hecho de la linea 0032 en sala de bombas c21, hay un…" at bounding box center [303, 163] width 202 height 59
click at [370, 145] on textarea "en la topera nueva que han hecho de la linea 0032 en sala de bombas c21, hay un…" at bounding box center [303, 163] width 202 height 59
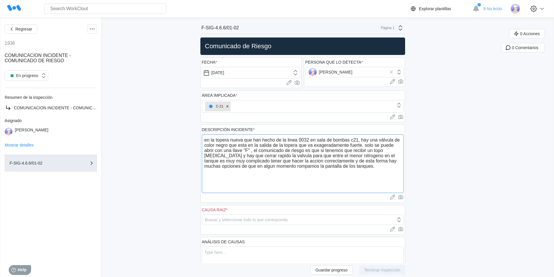
click at [229, 166] on textarea "en la topera nueva que han hecho de la linea 0032 en sala de bombas c21, hay un…" at bounding box center [303, 163] width 202 height 59
click at [341, 168] on textarea "en la topera nueva que han hecho de la linea 0032 en sala de bombas c21, hay un…" at bounding box center [303, 163] width 202 height 59
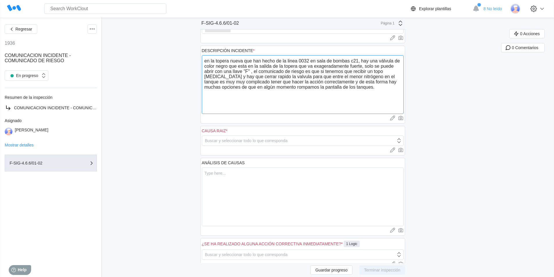
scroll to position [87, 0]
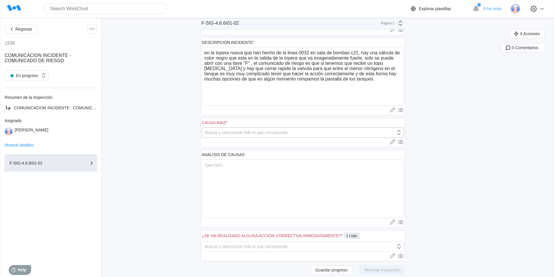
click at [252, 132] on div "Buscar y seleccionar todo lo que corresponda" at bounding box center [246, 132] width 83 height 5
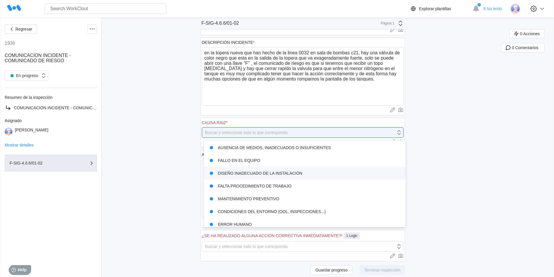
click at [260, 174] on div "DISEÑO INADECUADO DE LA INSTALACIÓN" at bounding box center [304, 173] width 195 height 8
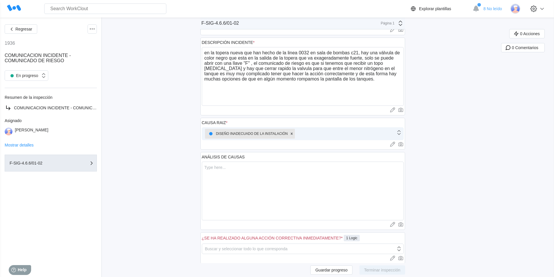
click at [337, 132] on div "DISEÑO INADECUADO DE LA INSTALACIÓN" at bounding box center [299, 134] width 194 height 12
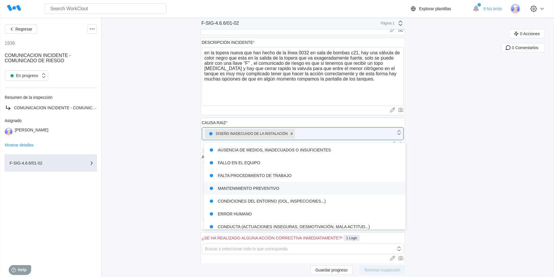
click at [268, 190] on div "MANTENIMIENTO PREVENTIVO" at bounding box center [304, 188] width 195 height 8
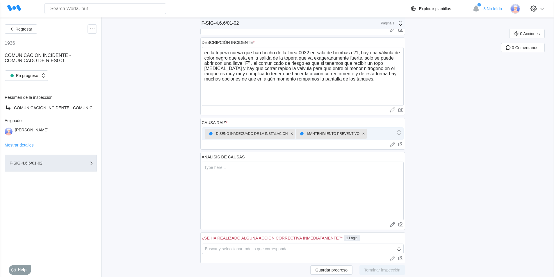
click at [396, 134] on div "DISEÑO INADECUADO DE LA INSTALACIÓN MANTENIMIENTO PREVENTIVO" at bounding box center [299, 134] width 194 height 12
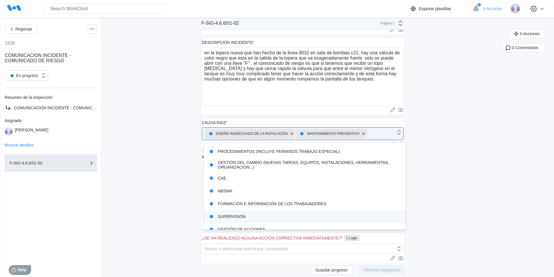
scroll to position [147, 0]
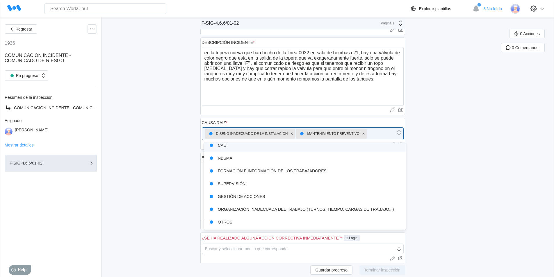
click at [430, 143] on div "Regresar 1936 COMUNICACION INCIDENTE - COMUNICADO DE RIESGO En progreso Resumen…" at bounding box center [277, 142] width 554 height 425
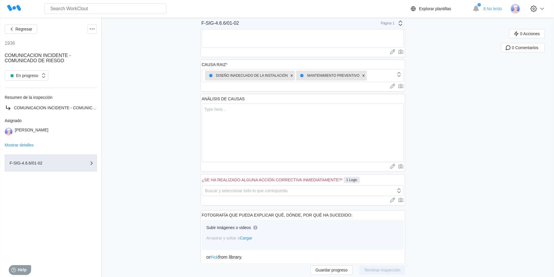
scroll to position [166, 0]
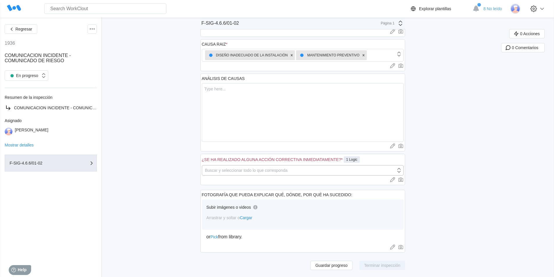
click at [393, 169] on div "Buscar y seleccionar todo lo que corresponda" at bounding box center [299, 170] width 194 height 8
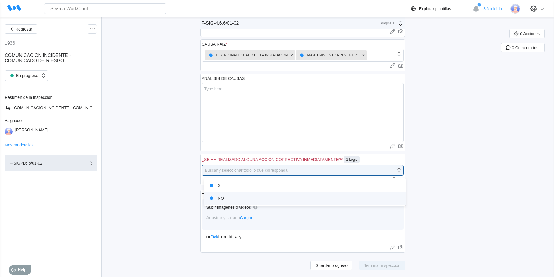
click at [266, 201] on div "NO" at bounding box center [304, 198] width 195 height 8
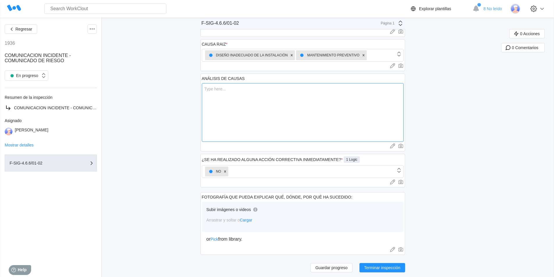
click at [246, 89] on textarea at bounding box center [303, 112] width 202 height 59
click at [215, 88] on textarea "la valvula funciona muy mal." at bounding box center [303, 112] width 202 height 59
click at [281, 90] on textarea "la válvula funciona muy mal." at bounding box center [303, 112] width 202 height 59
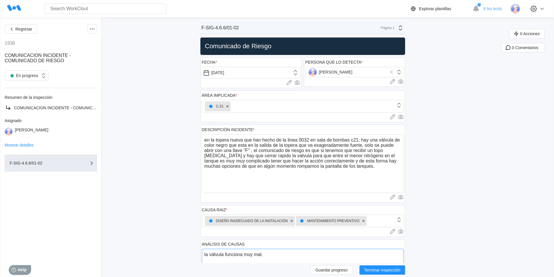
scroll to position [168, 0]
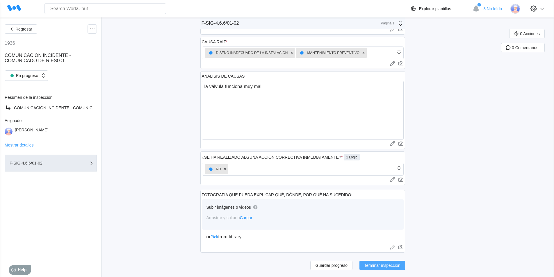
click at [388, 264] on span "Terminar inspección" at bounding box center [382, 265] width 36 height 4
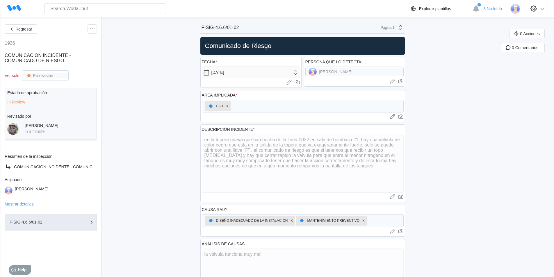
scroll to position [0, 0]
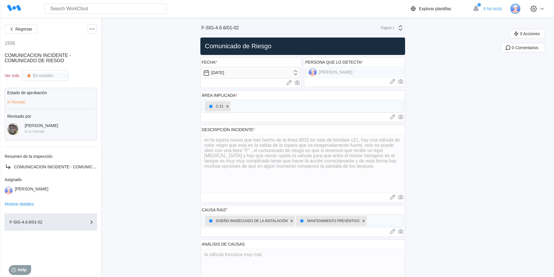
click at [520, 8] on img at bounding box center [515, 9] width 10 height 10
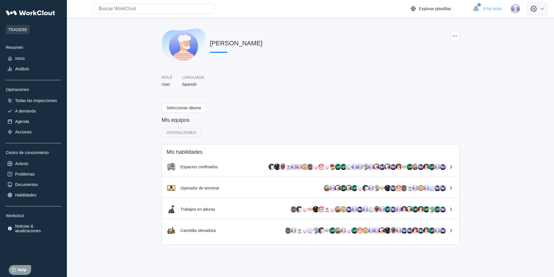
click at [545, 10] on icon at bounding box center [541, 8] width 7 height 7
click at [500, 62] on div "Cerrar sesión" at bounding box center [489, 62] width 24 height 5
